Goal: Task Accomplishment & Management: Use online tool/utility

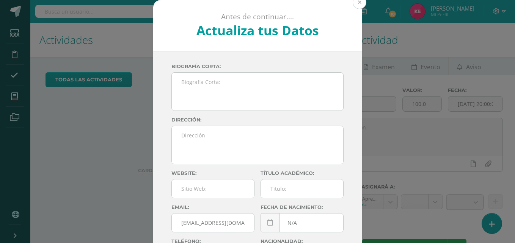
click at [356, 3] on button at bounding box center [360, 2] width 14 height 14
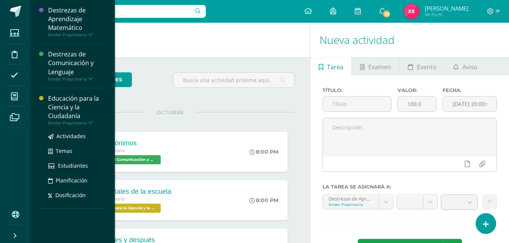
click at [51, 104] on div "Educación para la Ciencia y la Ciudadanía" at bounding box center [77, 107] width 58 height 26
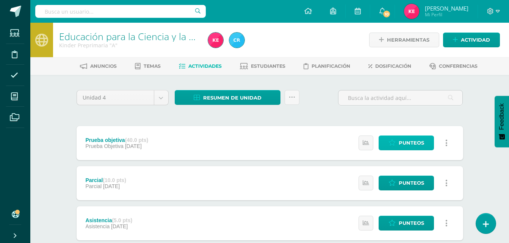
click at [416, 142] on span "Punteos" at bounding box center [411, 143] width 25 height 14
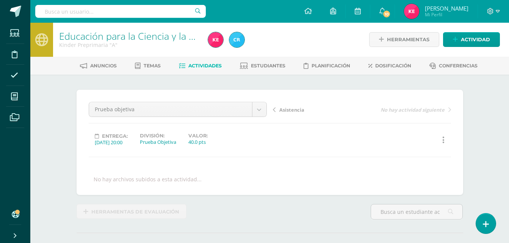
scroll to position [1, 0]
click at [161, 37] on link "Educación para la Ciencia y la Ciudadanía" at bounding box center [148, 35] width 178 height 13
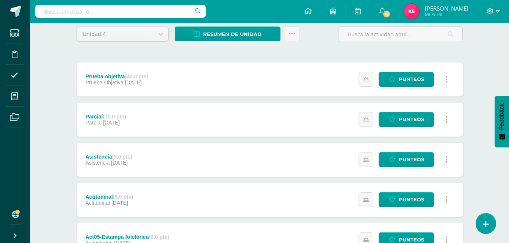
scroll to position [64, 0]
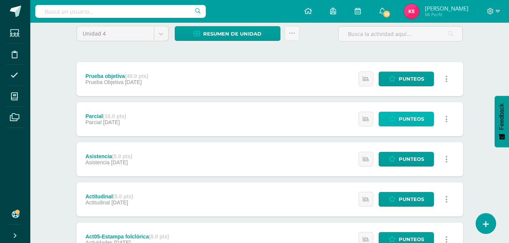
click at [393, 119] on icon at bounding box center [392, 119] width 7 height 6
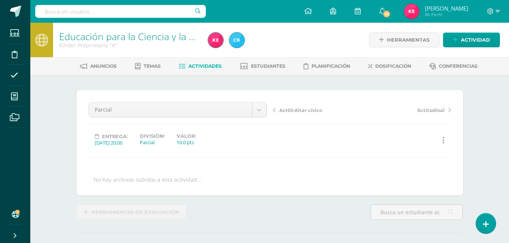
click at [135, 37] on link "Educación para la Ciencia y la Ciudadanía" at bounding box center [148, 36] width 178 height 13
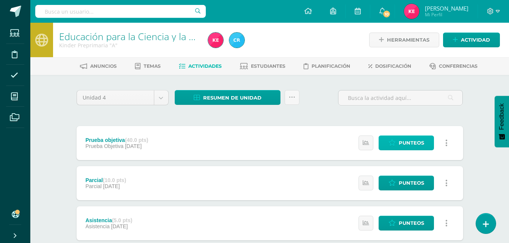
click at [408, 143] on span "Punteos" at bounding box center [411, 143] width 25 height 14
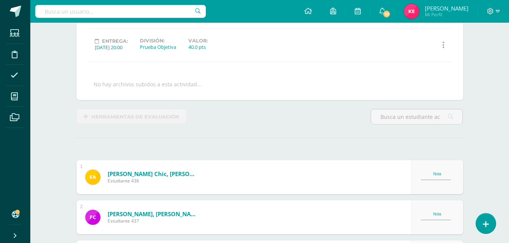
scroll to position [96, 0]
click at [438, 174] on div "Nota" at bounding box center [437, 174] width 33 height 4
